Goal: Obtain resource: Download file/media

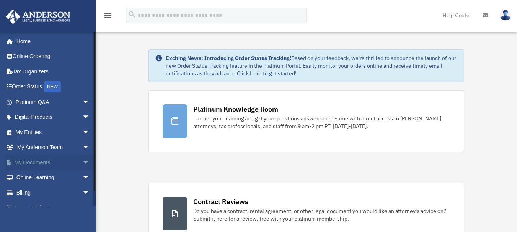
click at [82, 161] on span "arrow_drop_down" at bounding box center [89, 163] width 15 height 16
click at [28, 178] on link "Box" at bounding box center [56, 177] width 91 height 15
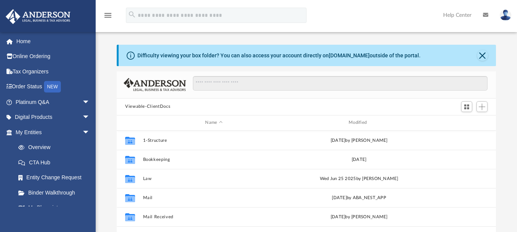
scroll to position [168, 373]
click at [354, 123] on div "Modified" at bounding box center [359, 122] width 142 height 7
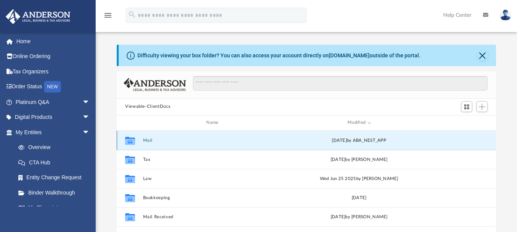
click at [148, 140] on button "Mail" at bounding box center [214, 140] width 142 height 5
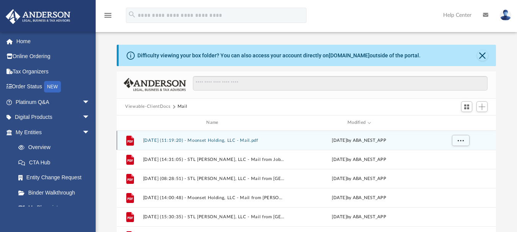
scroll to position [145, 373]
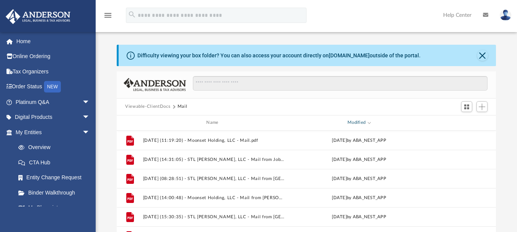
click at [361, 123] on div "Modified" at bounding box center [359, 122] width 142 height 7
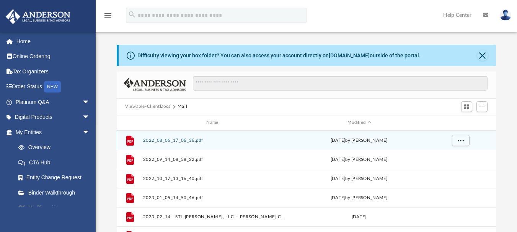
click at [181, 140] on button "2022_08_06_17_06_36.pdf" at bounding box center [214, 140] width 142 height 5
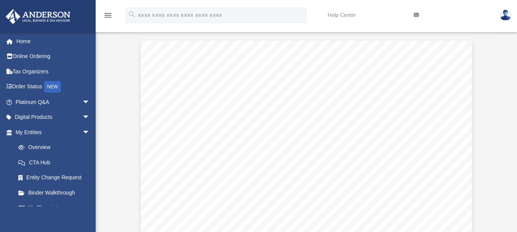
scroll to position [0, 0]
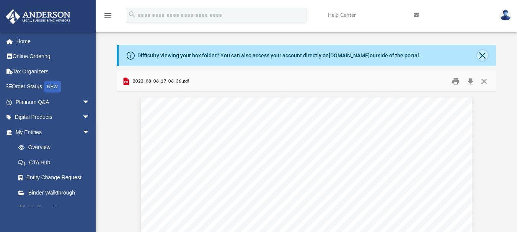
click at [483, 55] on button "Close" at bounding box center [482, 55] width 11 height 11
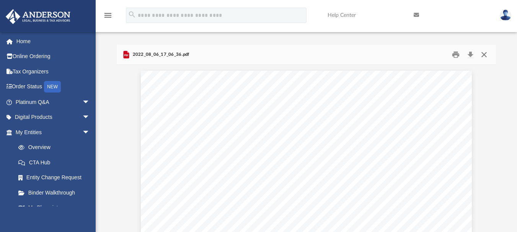
click at [483, 55] on button "Close" at bounding box center [484, 55] width 14 height 12
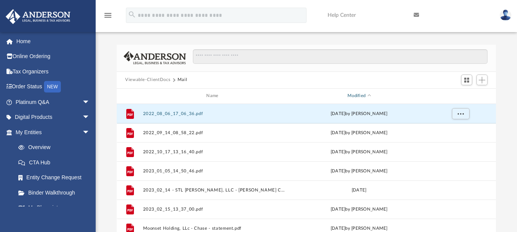
click at [362, 96] on div "Modified" at bounding box center [359, 96] width 142 height 7
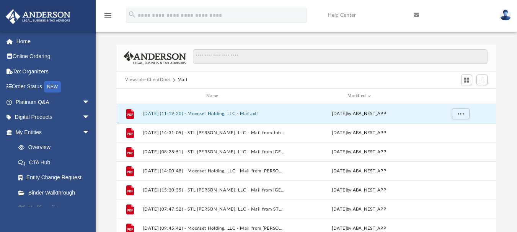
click at [234, 113] on button "[DATE] (11:19:20) - Moonset Holding, LLC - Mail.pdf" at bounding box center [214, 113] width 142 height 5
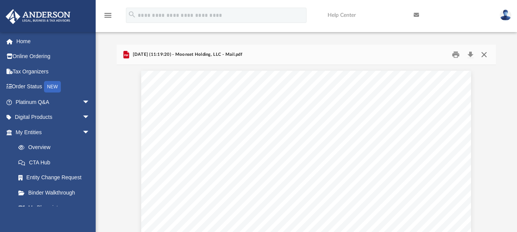
click at [486, 54] on button "Close" at bounding box center [484, 55] width 14 height 12
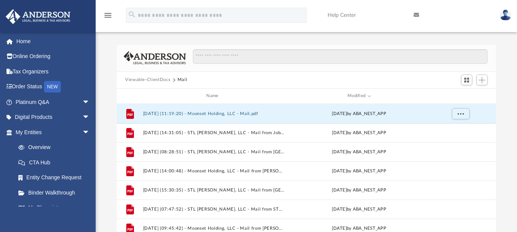
click at [516, 41] on div "Difficulty viewing your box folder? You can also access your account directly o…" at bounding box center [306, 146] width 421 height 234
click at [507, 16] on img at bounding box center [505, 15] width 11 height 11
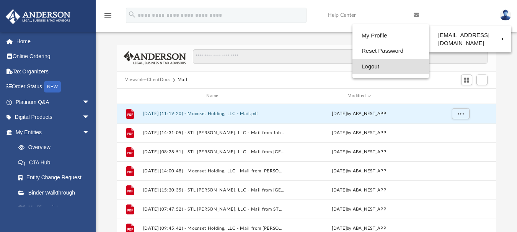
click at [359, 68] on link "Logout" at bounding box center [390, 67] width 77 height 16
